Goal: Transaction & Acquisition: Book appointment/travel/reservation

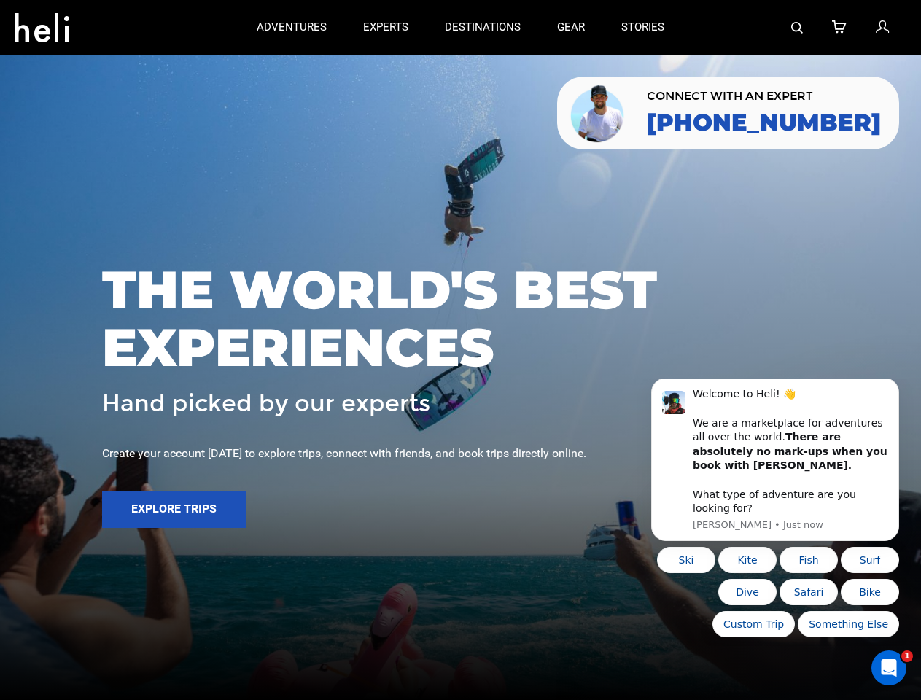
click at [460, 350] on span "THE WORLD'S BEST EXPERIENCES" at bounding box center [460, 318] width 717 height 115
click at [42, 23] on icon at bounding box center [42, 23] width 55 height 23
click at [797, 27] on img at bounding box center [797, 28] width 12 height 12
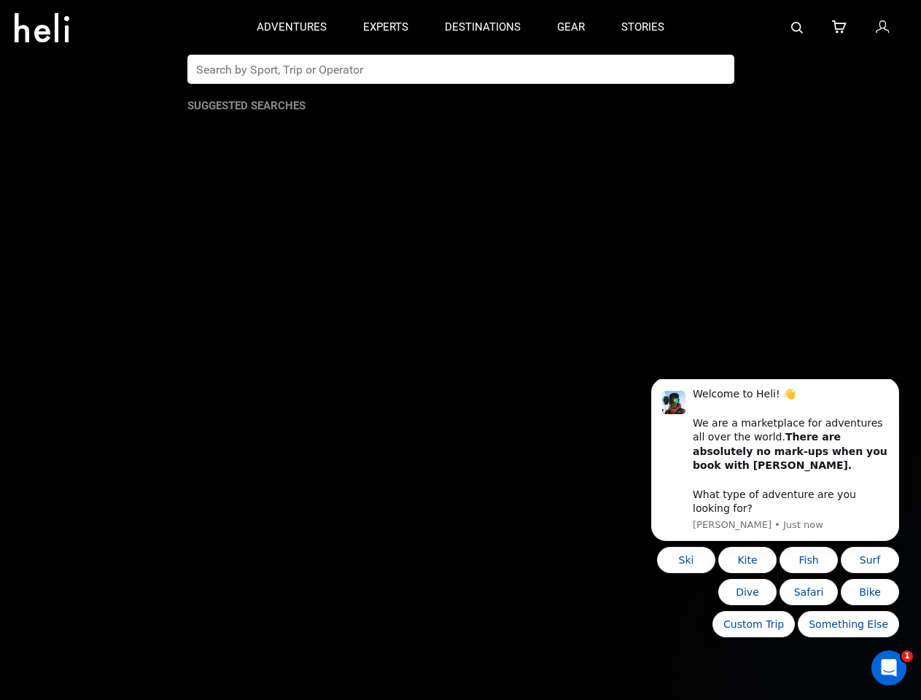
click at [460, 350] on span "THE WORLD'S BEST EXPERIENCES" at bounding box center [460, 318] width 717 height 115
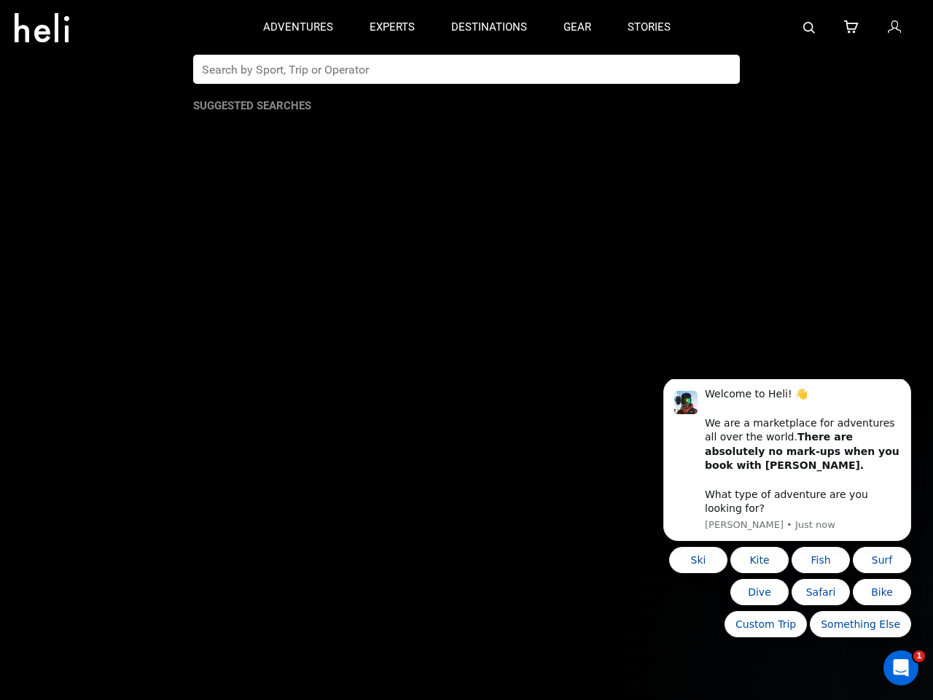
click at [173, 510] on button "Explore Trips" at bounding box center [174, 509] width 144 height 36
click at [775, 467] on b "There are absolutely no mark-ups when you book with [PERSON_NAME]." at bounding box center [802, 451] width 195 height 40
click at [902, 397] on app-search-panel "Suggested Searches" at bounding box center [466, 377] width 933 height 645
